Goal: Task Accomplishment & Management: Use online tool/utility

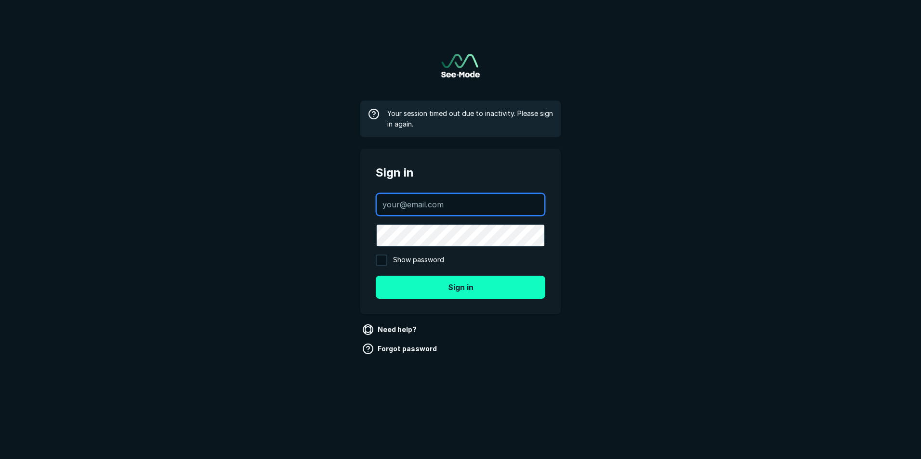
type input "[EMAIL_ADDRESS][DOMAIN_NAME]"
click at [491, 291] on button "Sign in" at bounding box center [460, 287] width 169 height 23
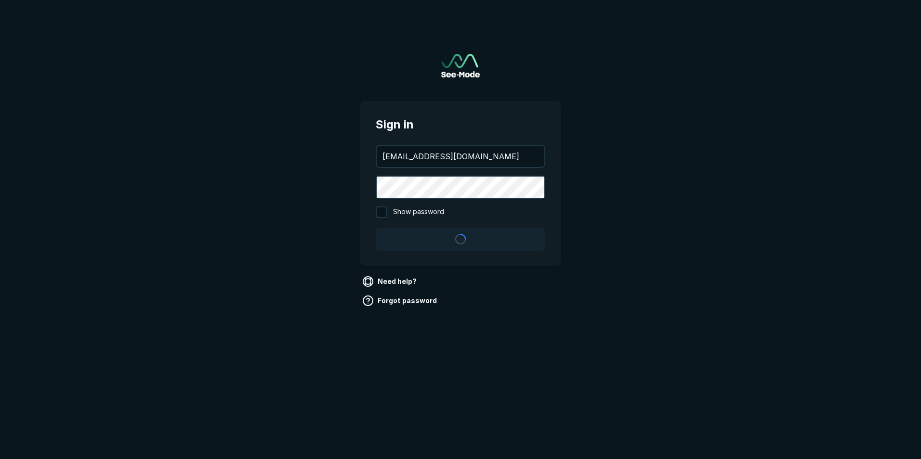
click at [384, 212] on input "Show password" at bounding box center [382, 213] width 12 height 12
checkbox input "true"
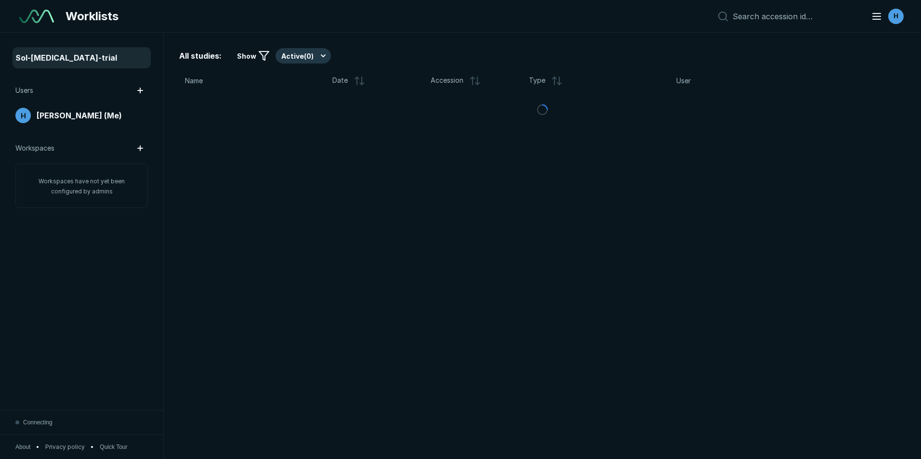
scroll to position [3136, 5380]
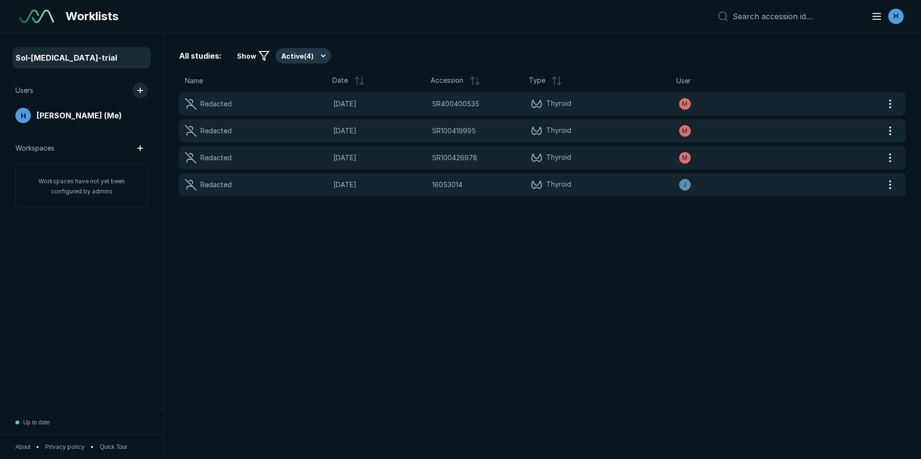
click at [141, 90] on button "button" at bounding box center [139, 90] width 15 height 15
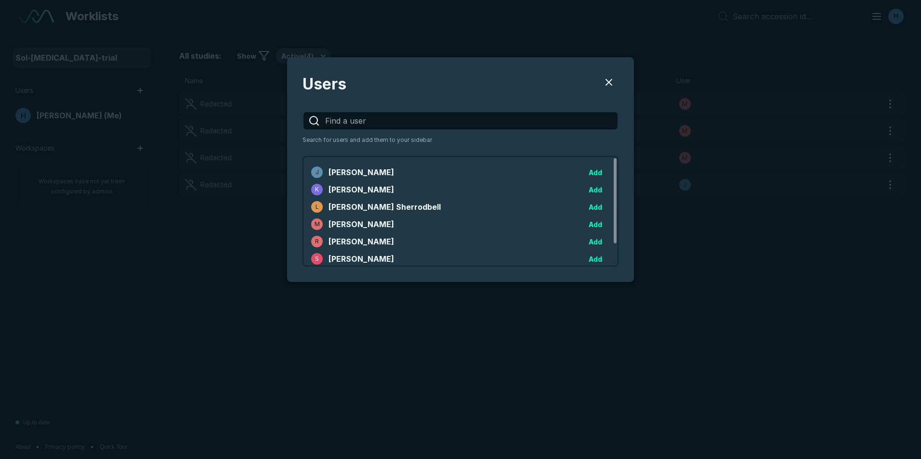
scroll to position [28, 0]
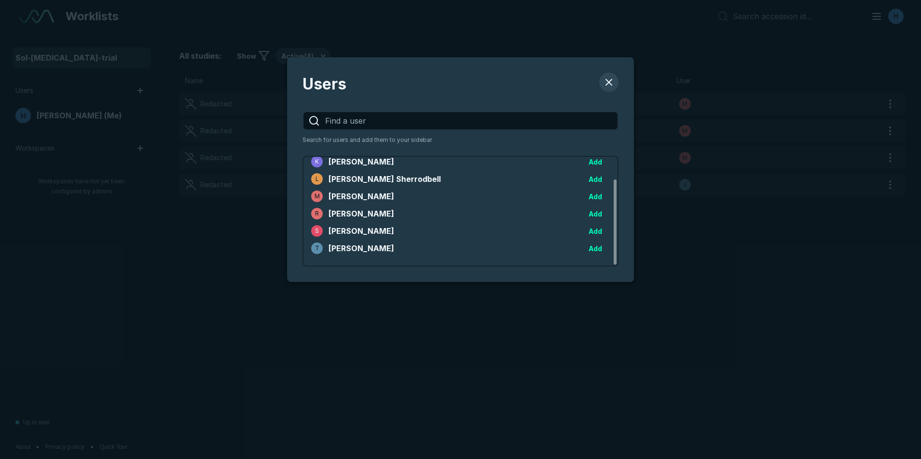
click at [609, 84] on button "Users" at bounding box center [608, 82] width 19 height 19
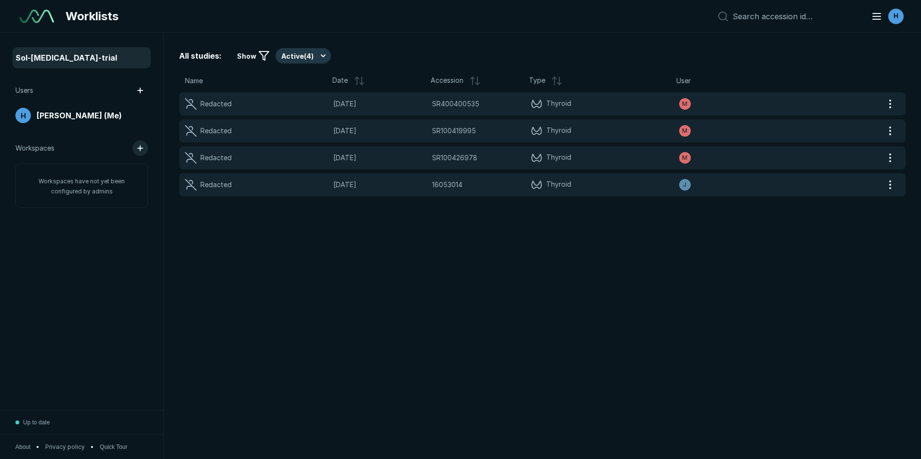
click at [141, 147] on button "button" at bounding box center [139, 148] width 15 height 15
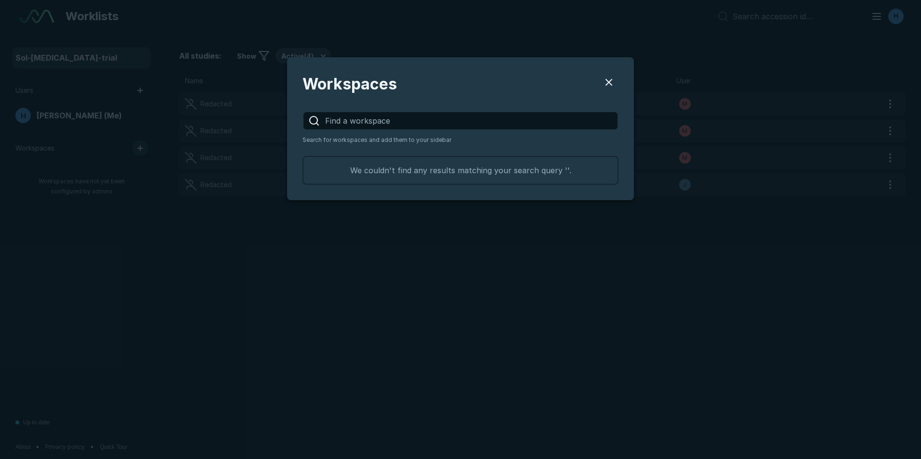
scroll to position [1252, 2564]
click at [607, 78] on button "Users" at bounding box center [608, 82] width 19 height 19
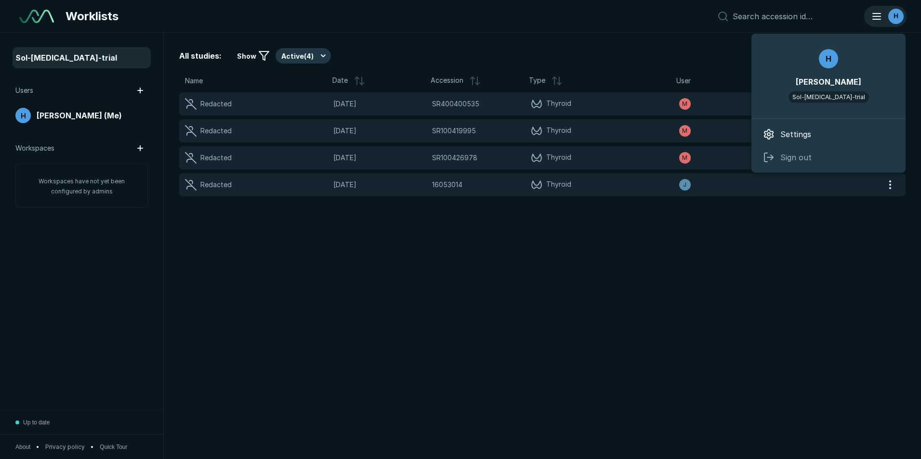
click at [891, 13] on div "H" at bounding box center [895, 16] width 15 height 15
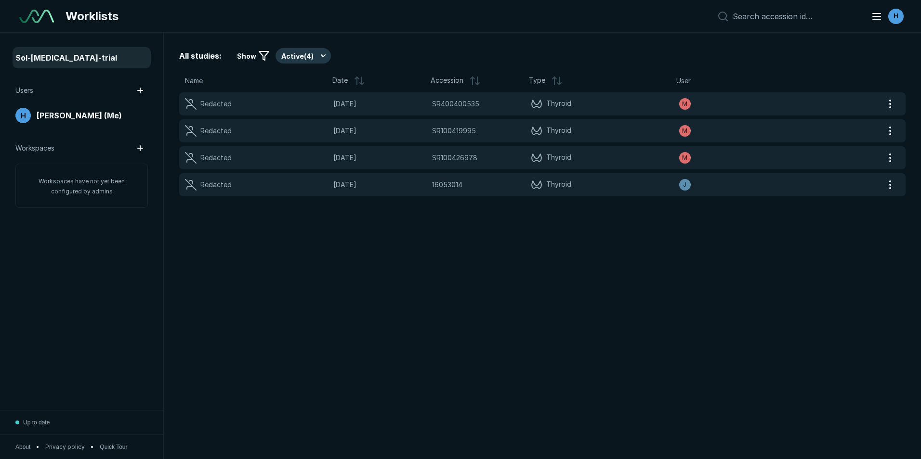
click at [591, 62] on div "All studies: Show Active ( 4 )" at bounding box center [542, 55] width 726 height 15
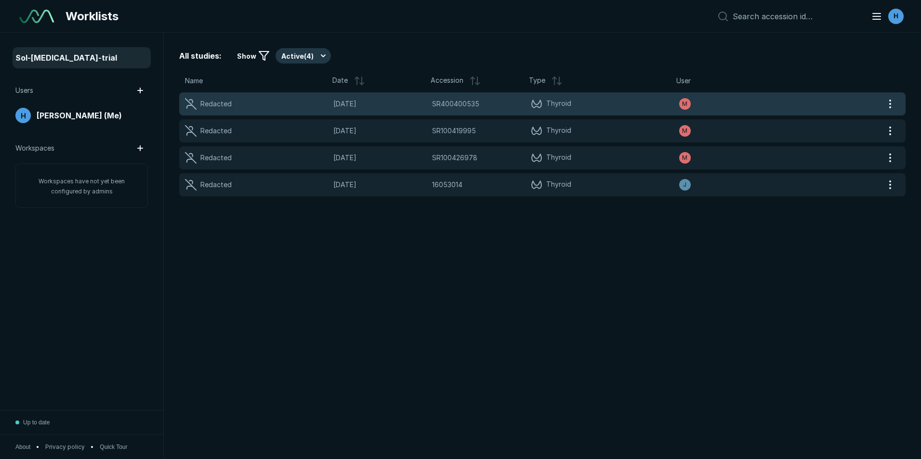
click at [434, 108] on span "SR400400535" at bounding box center [455, 104] width 47 height 11
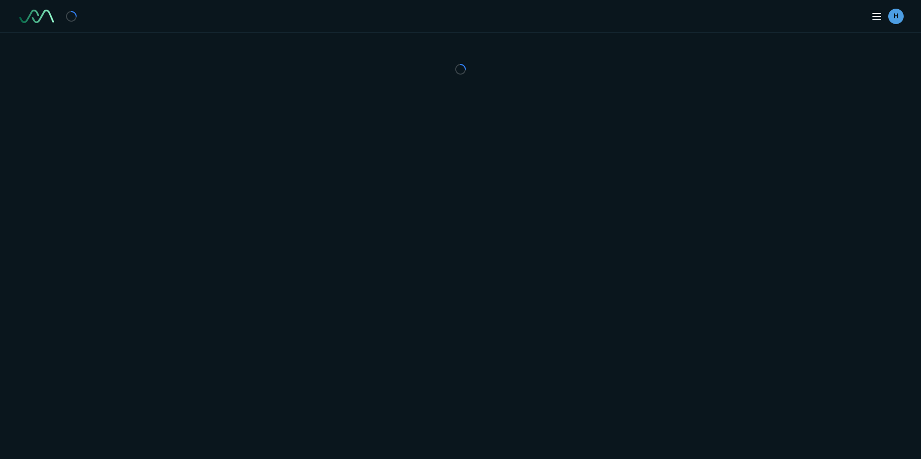
click at [434, 108] on div "H" at bounding box center [460, 229] width 921 height 459
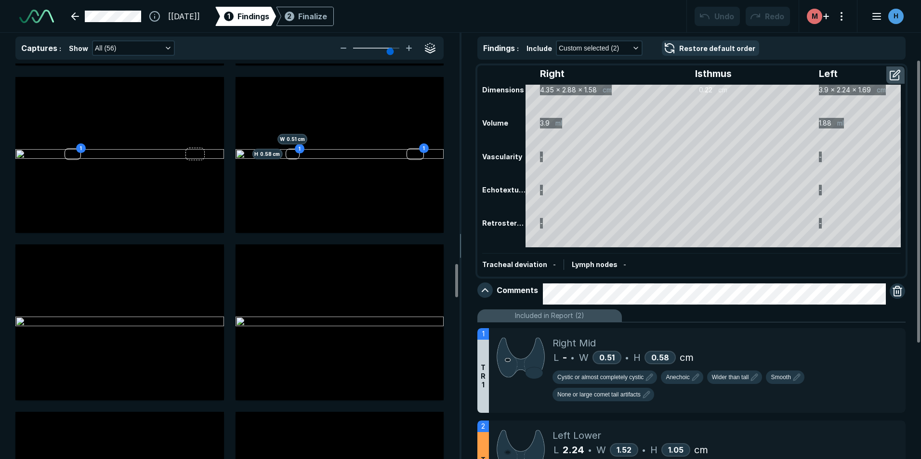
scroll to position [2504, 0]
